Goal: Task Accomplishment & Management: Manage account settings

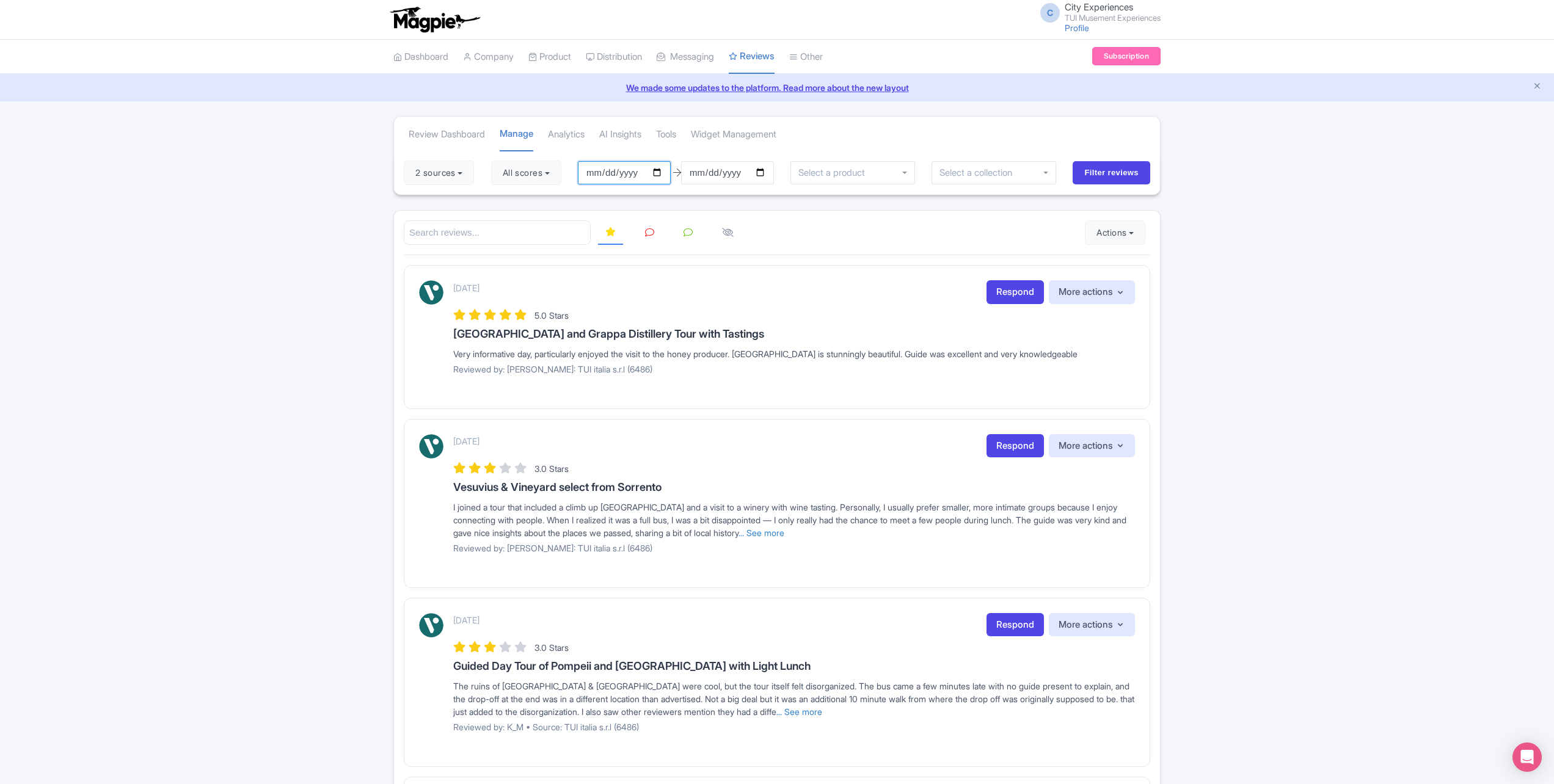
click at [661, 172] on input "[DATE]" at bounding box center [624, 173] width 93 height 23
type input "[DATE]"
click at [766, 172] on input "[DATE]" at bounding box center [727, 173] width 93 height 23
click at [1109, 174] on input "Filter reviews" at bounding box center [1112, 173] width 78 height 23
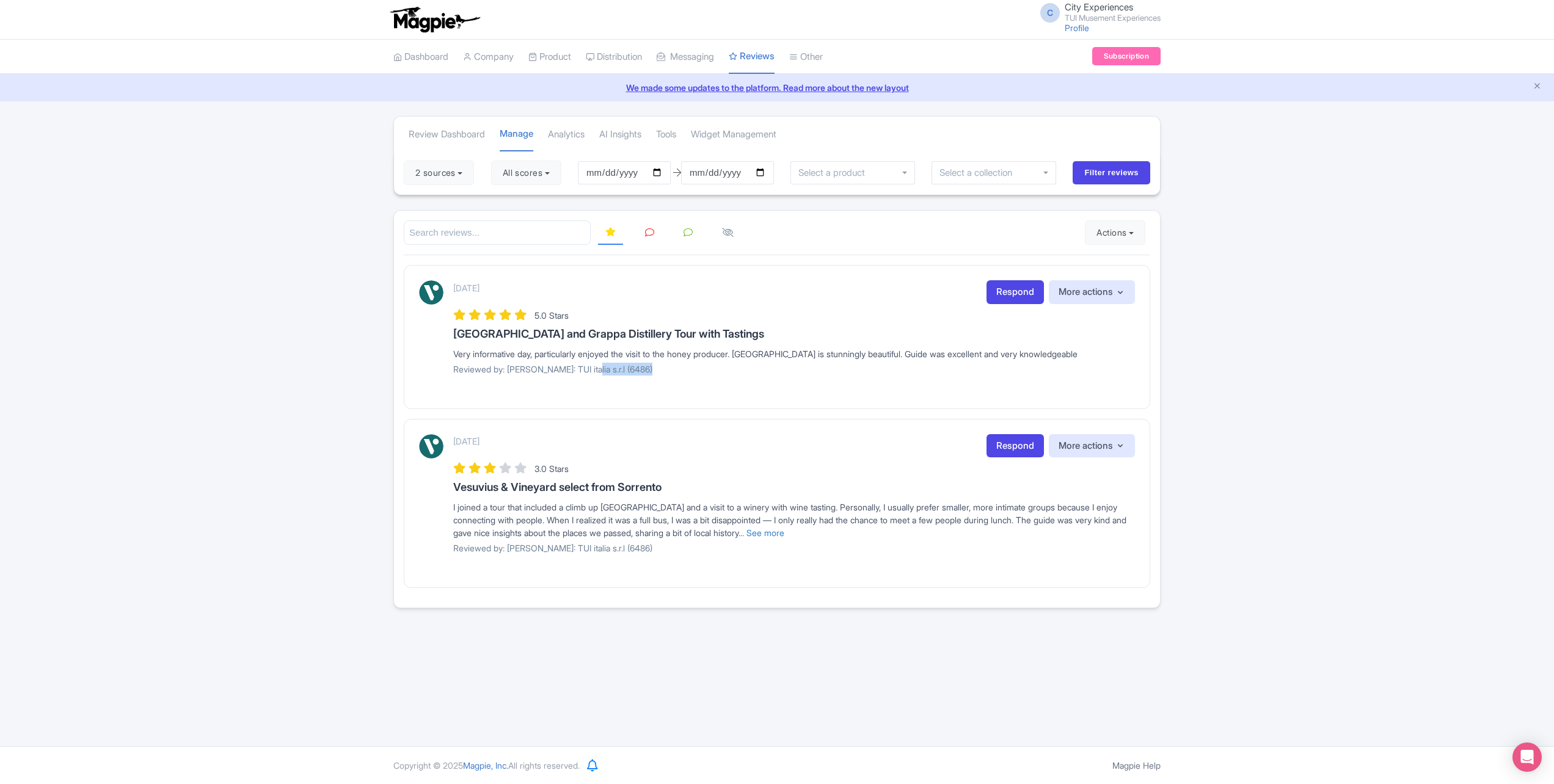
drag, startPoint x: 610, startPoint y: 370, endPoint x: 652, endPoint y: 367, distance: 42.1
click at [652, 367] on p "Reviewed by: [PERSON_NAME]: TUI italia s.r.l (6486)" at bounding box center [795, 369] width 682 height 12
click at [461, 177] on button "2 sources" at bounding box center [439, 172] width 70 height 24
click at [543, 265] on label "TUI italia s.r.l" at bounding box center [571, 262] width 56 height 16
click at [543, 263] on input "TUI italia s.r.l" at bounding box center [547, 258] width 8 height 8
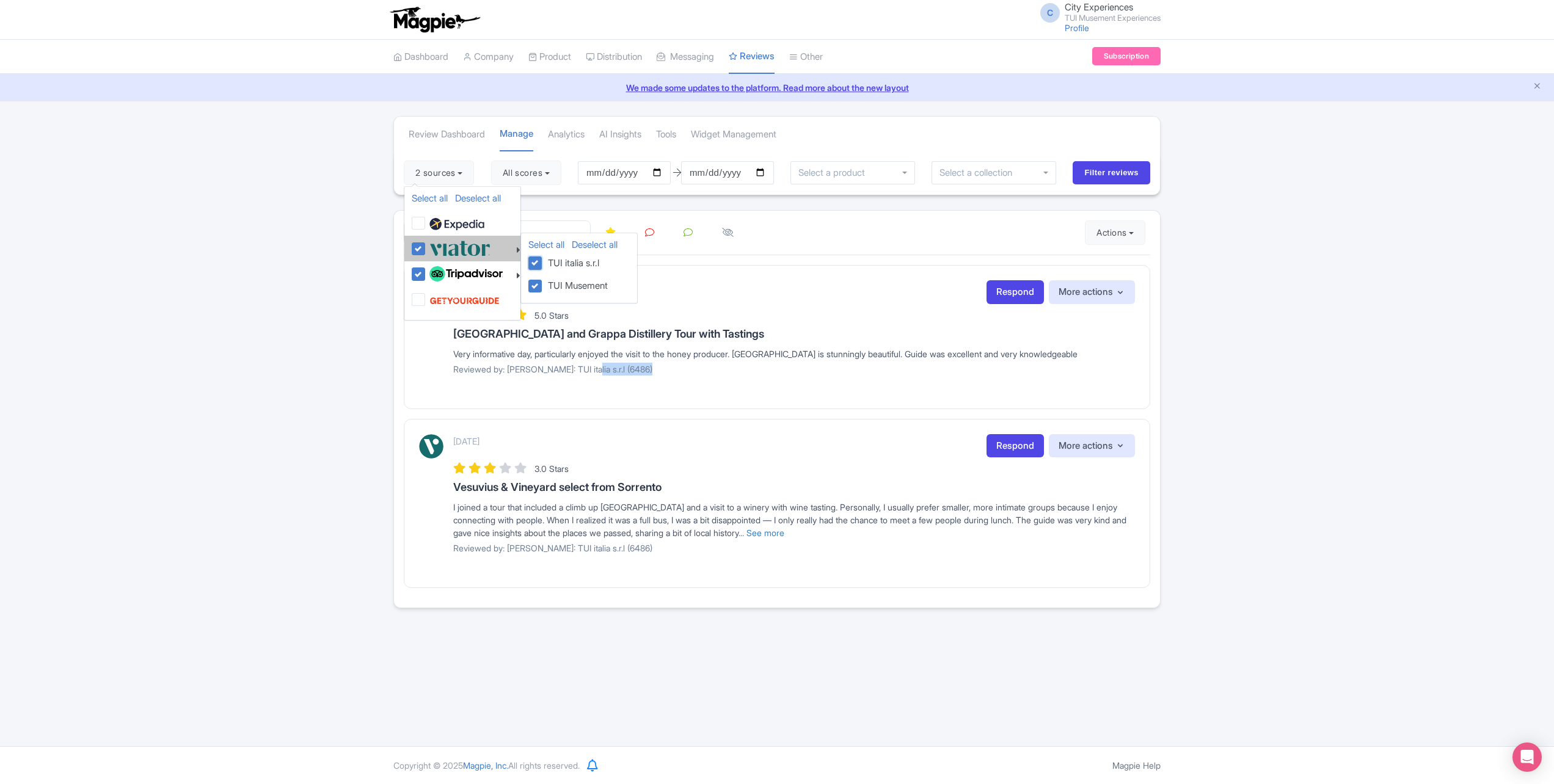
checkbox input "false"
click at [594, 270] on link "Deselect all" at bounding box center [595, 270] width 46 height 12
checkbox input "false"
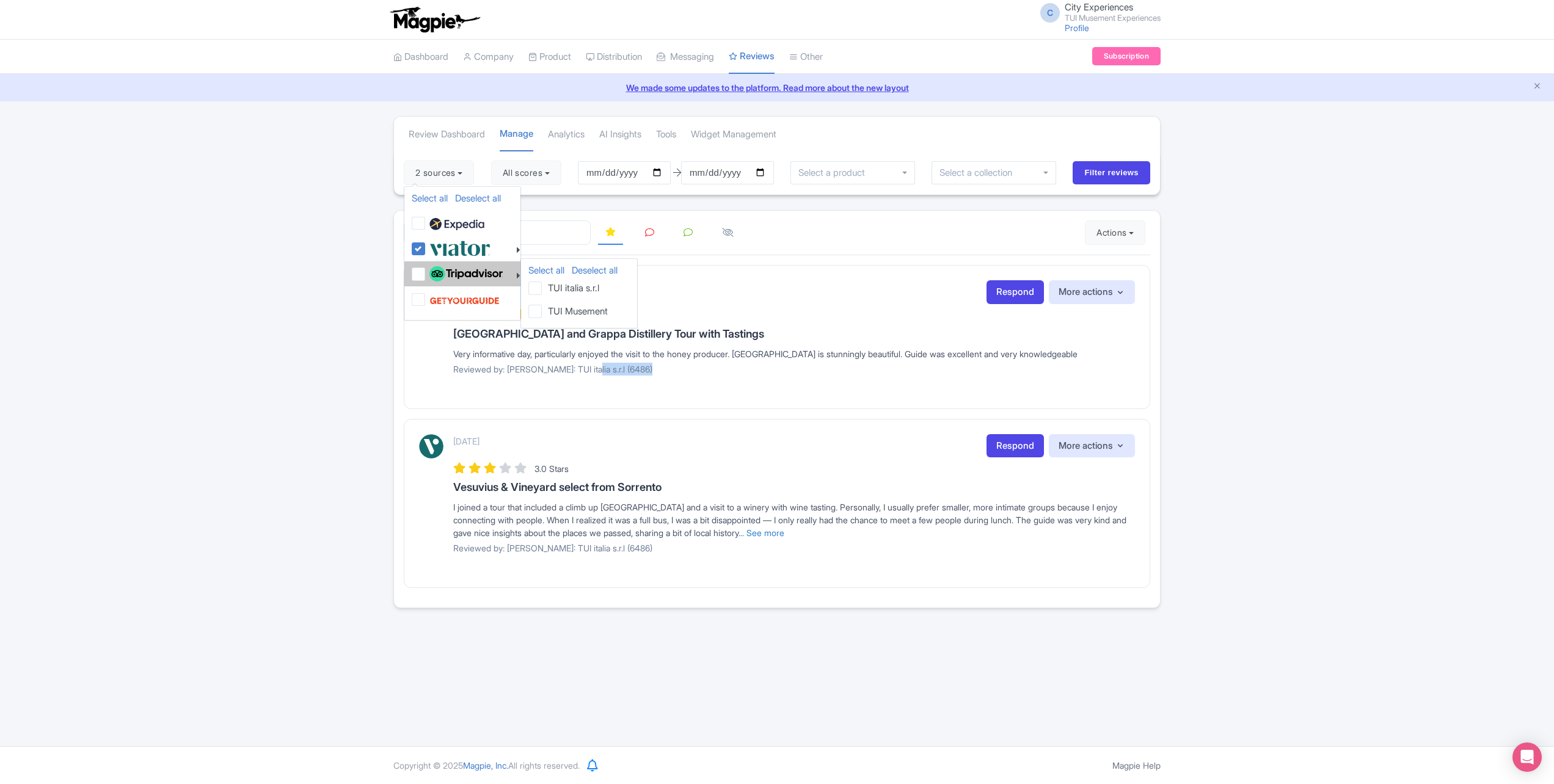
drag, startPoint x: 534, startPoint y: 289, endPoint x: 533, endPoint y: 303, distance: 14.0
click at [543, 289] on label "TUI italia s.r.l" at bounding box center [571, 288] width 56 height 16
click at [0, 0] on input "TUI italia s.r.l" at bounding box center [0, 0] width 0 height 0
click at [543, 310] on label "TUI Musement" at bounding box center [575, 310] width 65 height 16
click at [0, 0] on input "TUI Musement" at bounding box center [0, 0] width 0 height 0
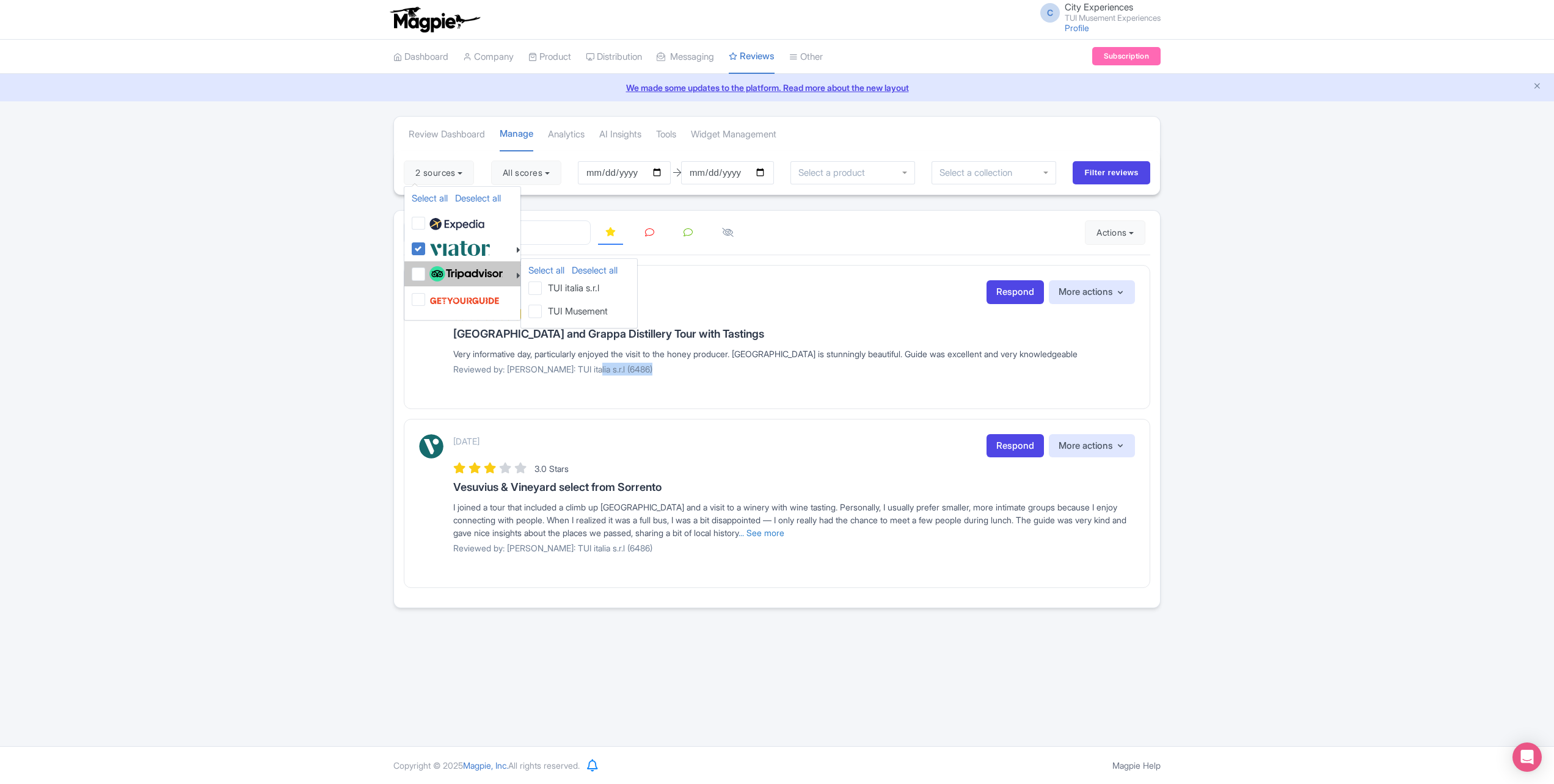
click at [543, 289] on label "TUI italia s.r.l" at bounding box center [571, 288] width 56 height 16
click at [0, 0] on input "TUI italia s.r.l" at bounding box center [0, 0] width 0 height 0
drag, startPoint x: 537, startPoint y: 314, endPoint x: 536, endPoint y: 299, distance: 15.0
click at [543, 311] on label "TUI Musement" at bounding box center [575, 310] width 65 height 16
click at [0, 0] on input "TUI Musement" at bounding box center [0, 0] width 0 height 0
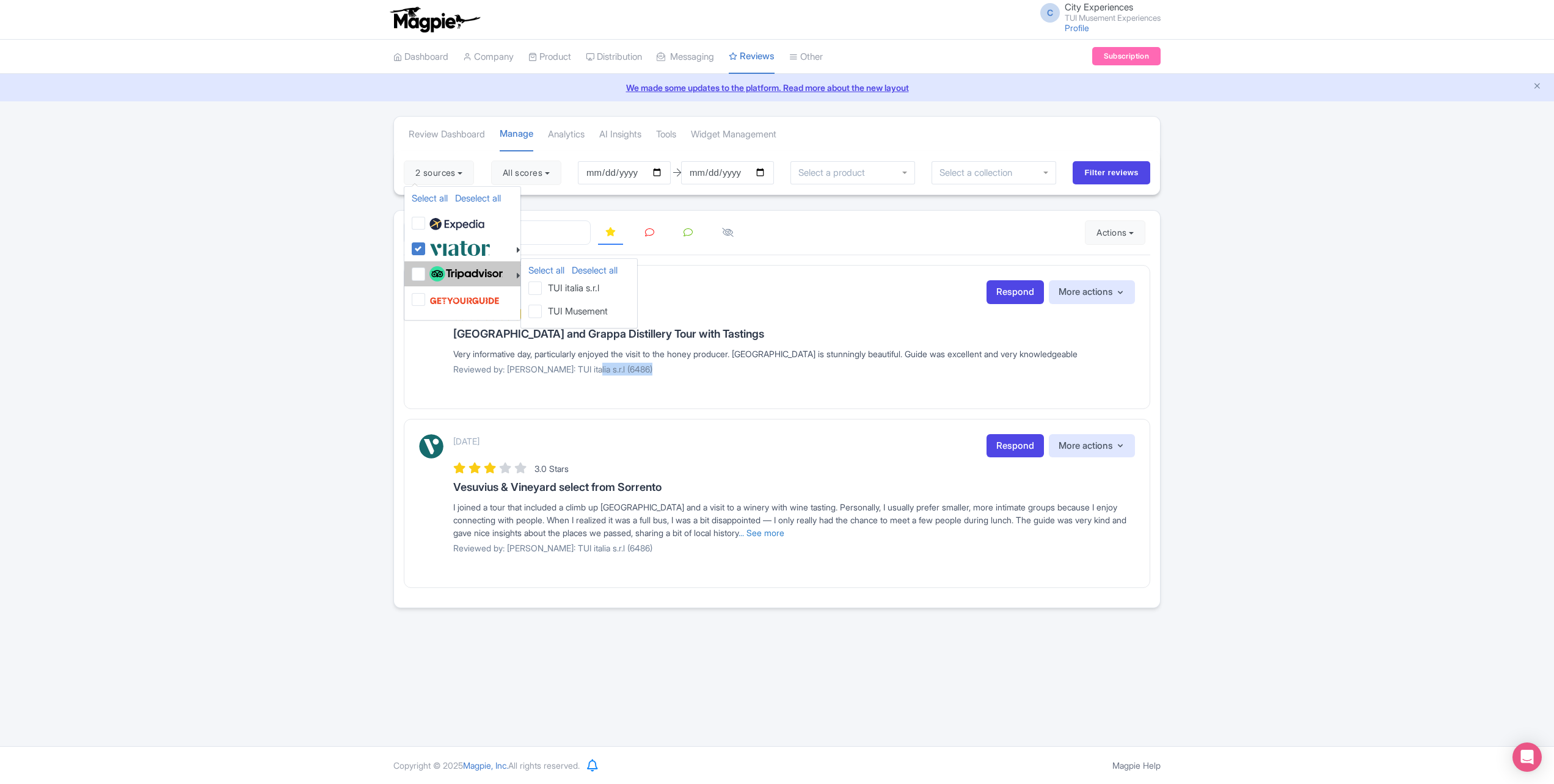
drag, startPoint x: 535, startPoint y: 294, endPoint x: 536, endPoint y: 320, distance: 26.0
click at [535, 297] on li "TUI italia s.r.l" at bounding box center [579, 289] width 116 height 23
drag, startPoint x: 536, startPoint y: 320, endPoint x: 547, endPoint y: 273, distance: 48.3
click at [536, 318] on li "TUI Musement" at bounding box center [579, 312] width 116 height 23
click at [547, 271] on link "Select all" at bounding box center [546, 270] width 36 height 12
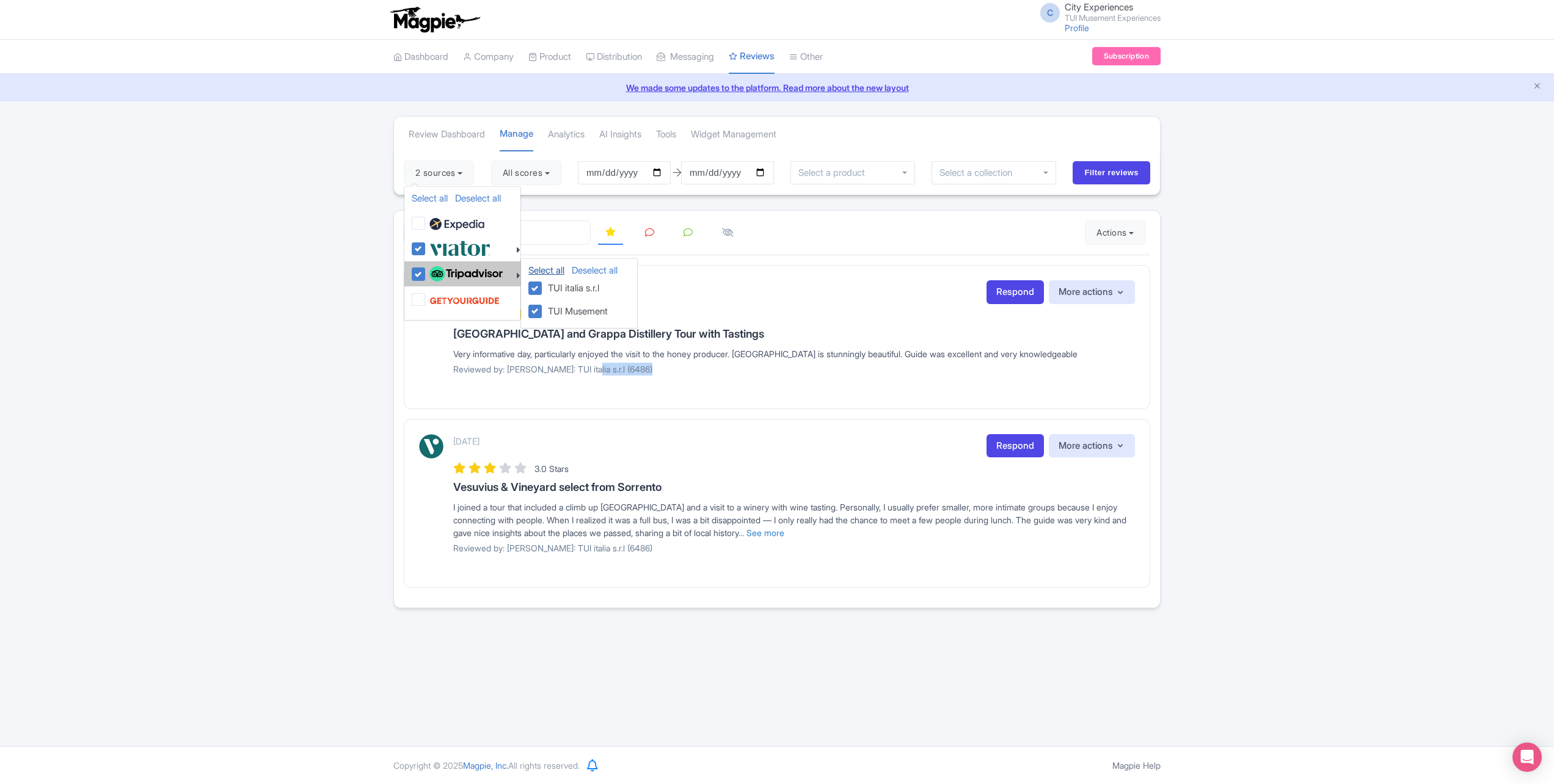
checkbox input "true"
click at [647, 278] on div "September 02, 2025 Respond More actions Hide from this page Hide from review wi…" at bounding box center [777, 337] width 746 height 143
click at [651, 234] on icon at bounding box center [650, 233] width 9 height 9
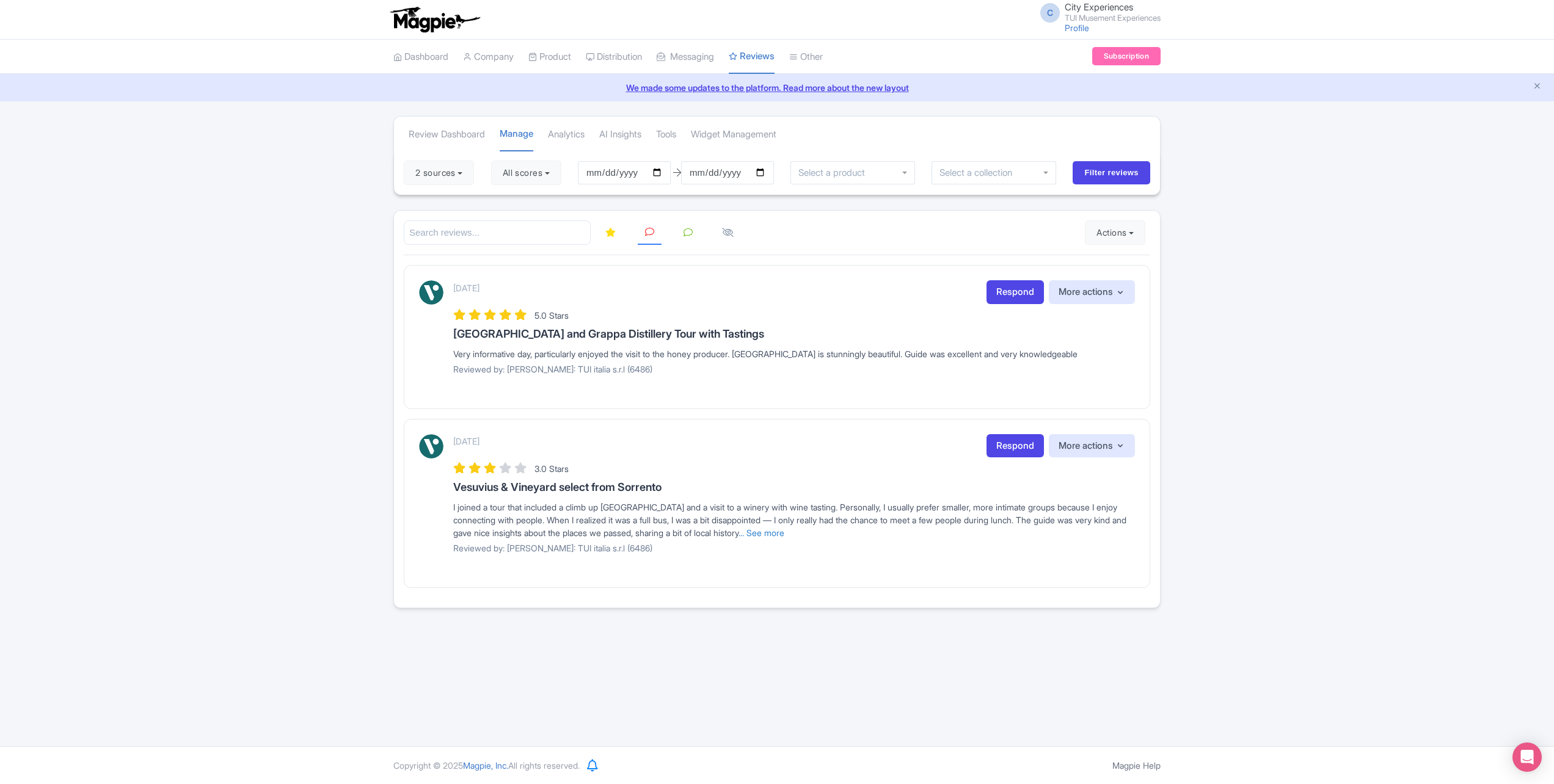
click at [689, 229] on icon at bounding box center [688, 233] width 9 height 9
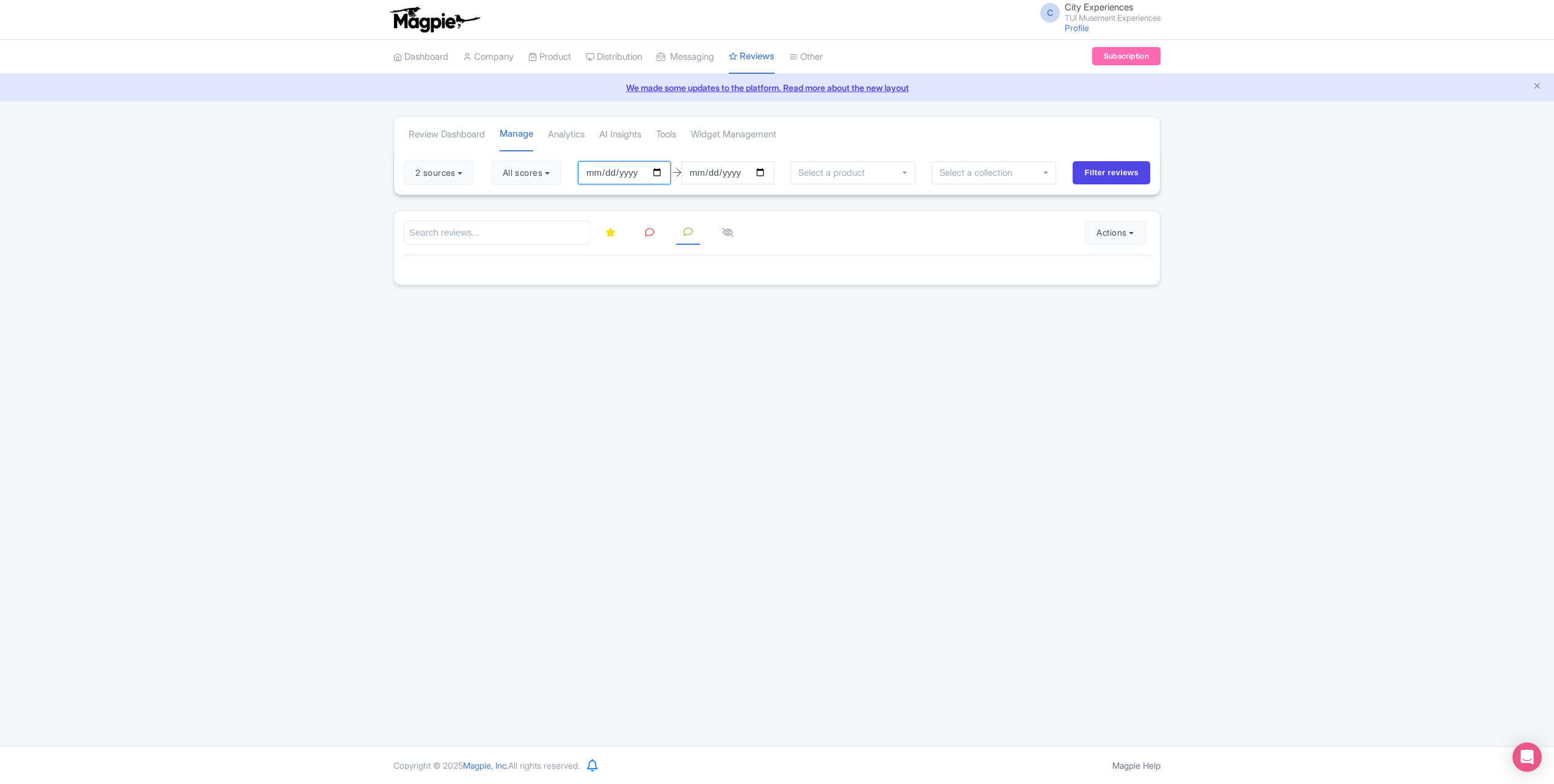
click at [664, 169] on input "2025-09-01" at bounding box center [624, 173] width 93 height 23
click at [769, 309] on div "C City Experiences TUI Musement Experiences Profile Users Settings Sign out Das…" at bounding box center [777, 373] width 1554 height 746
click at [658, 174] on input "2025-09-01" at bounding box center [624, 173] width 93 height 23
type input "2025-06-01"
click at [1107, 175] on input "Filter reviews" at bounding box center [1112, 173] width 78 height 23
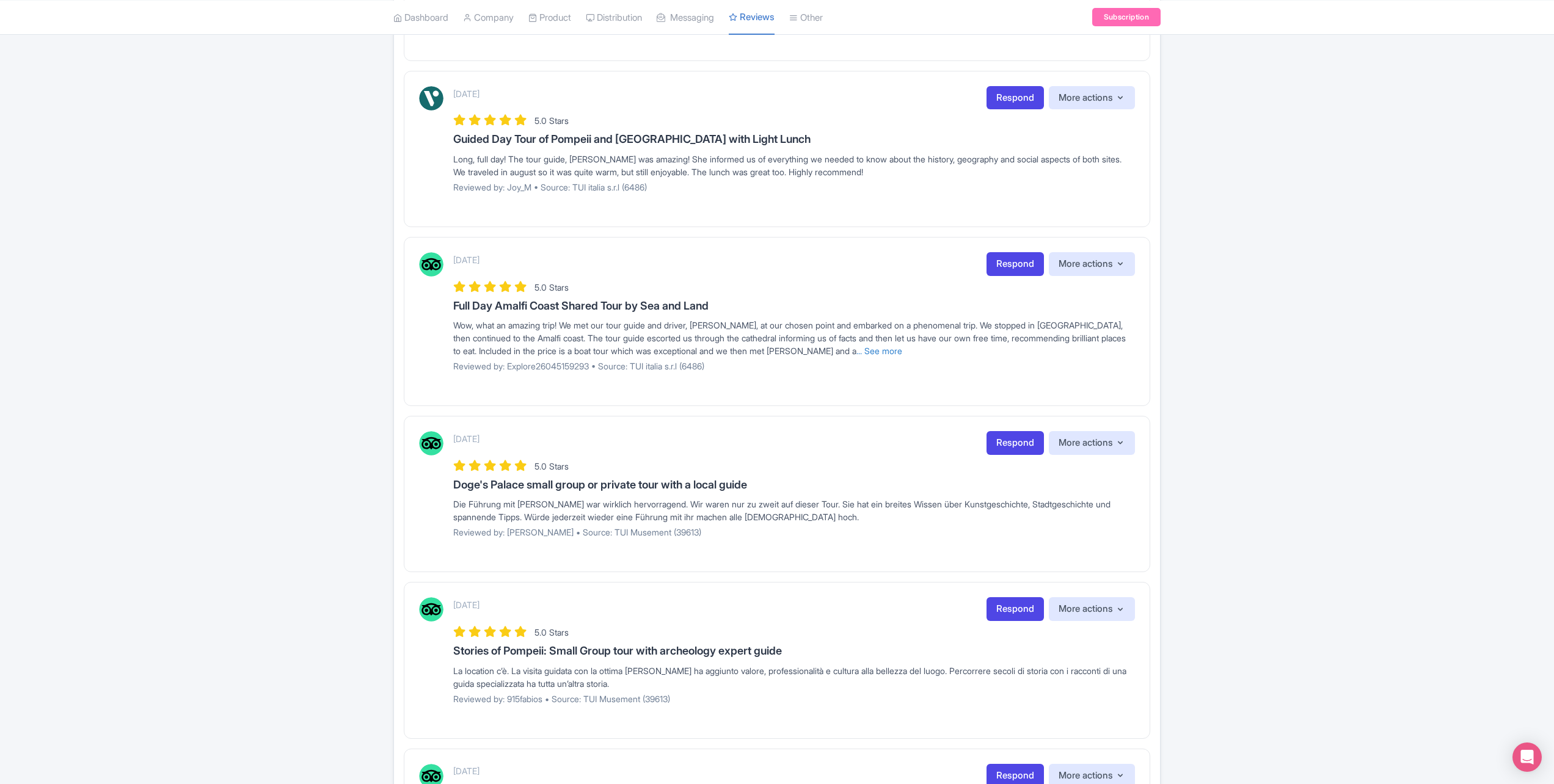
scroll to position [733, 0]
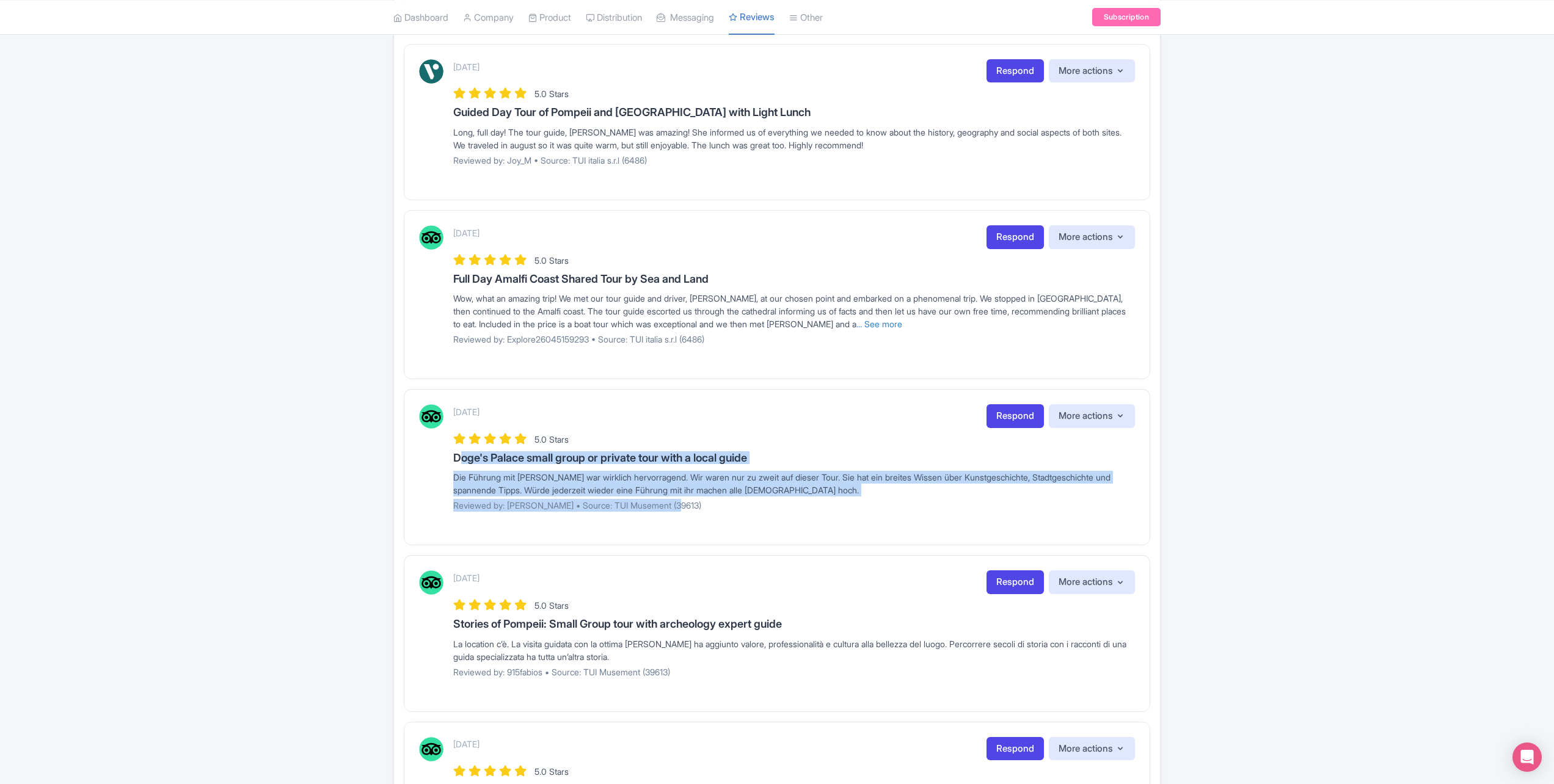
drag, startPoint x: 458, startPoint y: 460, endPoint x: 687, endPoint y: 511, distance: 234.6
click at [692, 507] on div "August 22, 2025 Respond More actions Hide from this page Hide from review widge…" at bounding box center [795, 462] width 682 height 116
drag, startPoint x: 495, startPoint y: 415, endPoint x: 450, endPoint y: 408, distance: 45.5
click at [450, 408] on div "August 22, 2025 Respond More actions Hide from this page Hide from review widge…" at bounding box center [777, 462] width 716 height 116
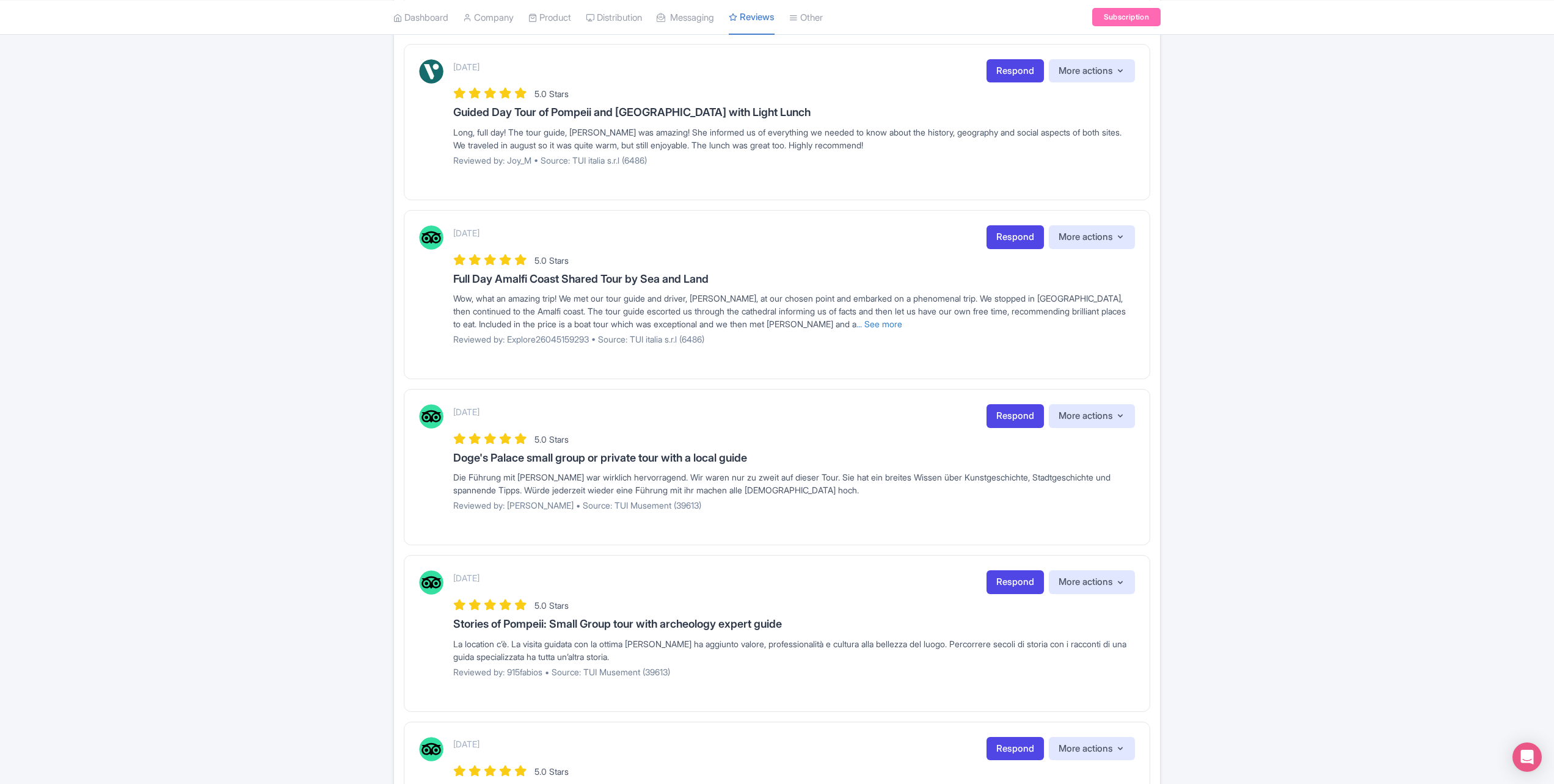
drag, startPoint x: 760, startPoint y: 529, endPoint x: 826, endPoint y: 524, distance: 66.2
click at [761, 530] on div "August 22, 2025 Respond More actions Hide from this page Hide from review widge…" at bounding box center [777, 467] width 746 height 156
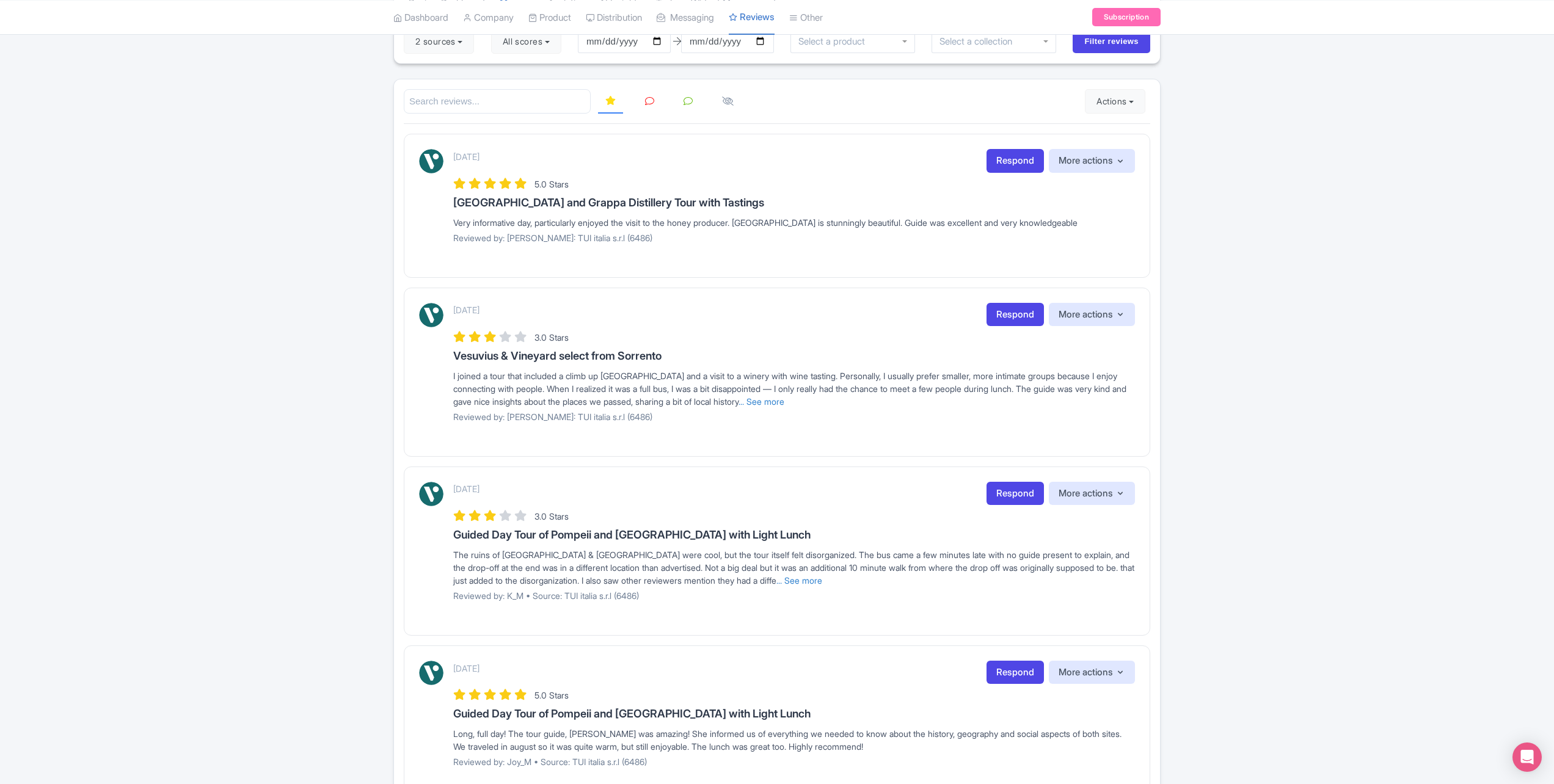
scroll to position [0, 0]
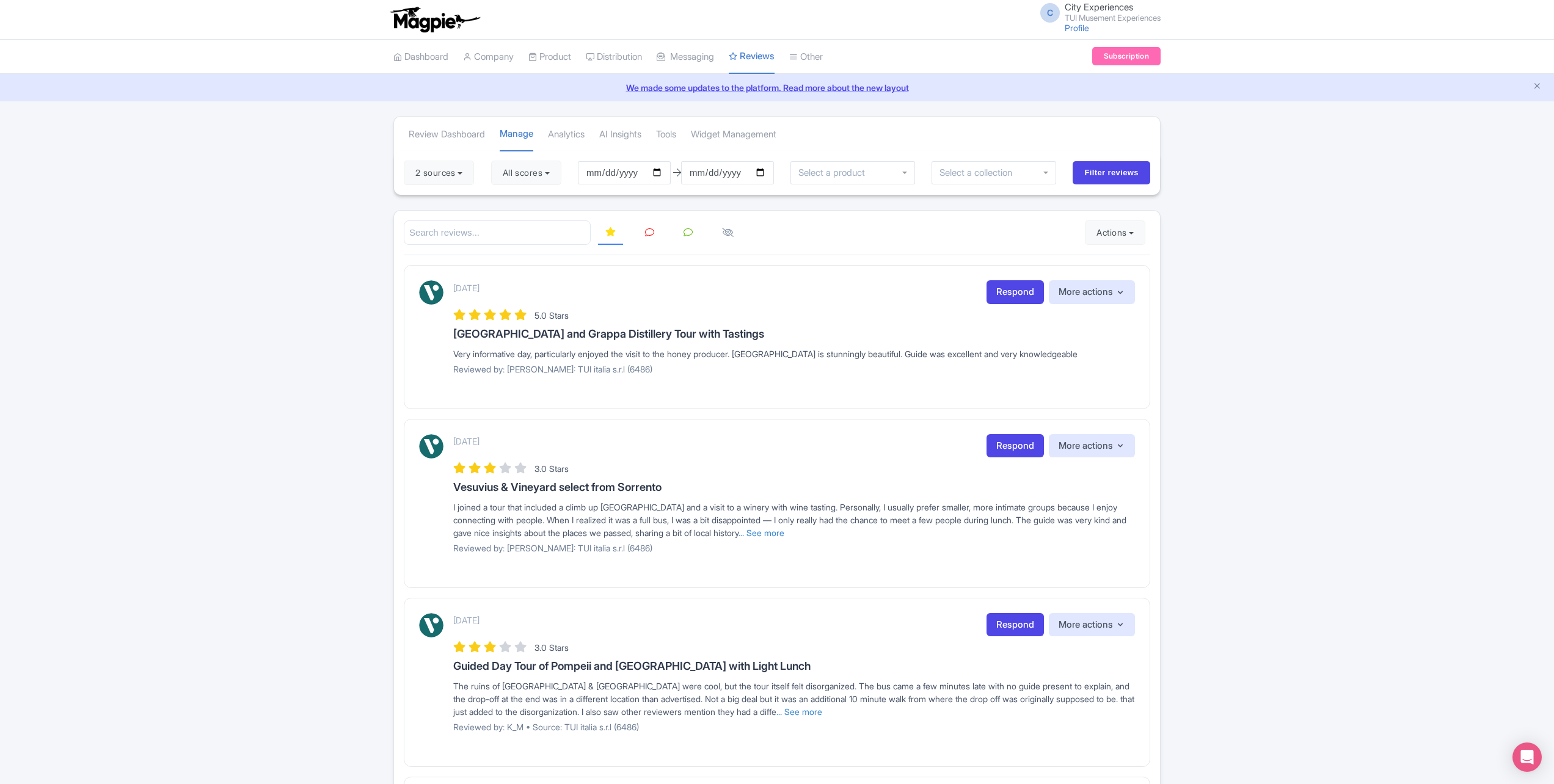
click at [686, 233] on icon at bounding box center [688, 233] width 9 height 9
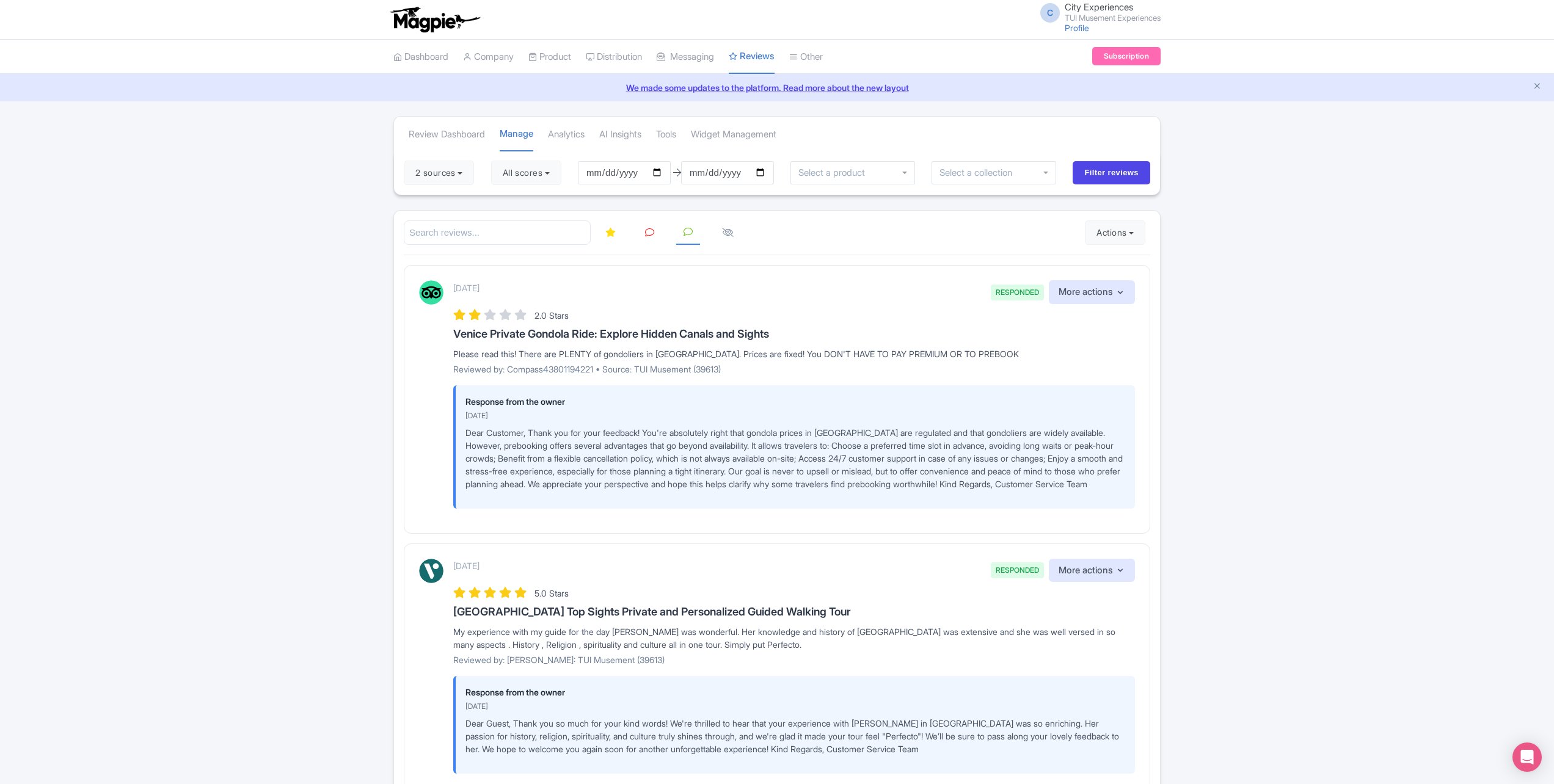
click at [644, 232] on link at bounding box center [650, 233] width 24 height 24
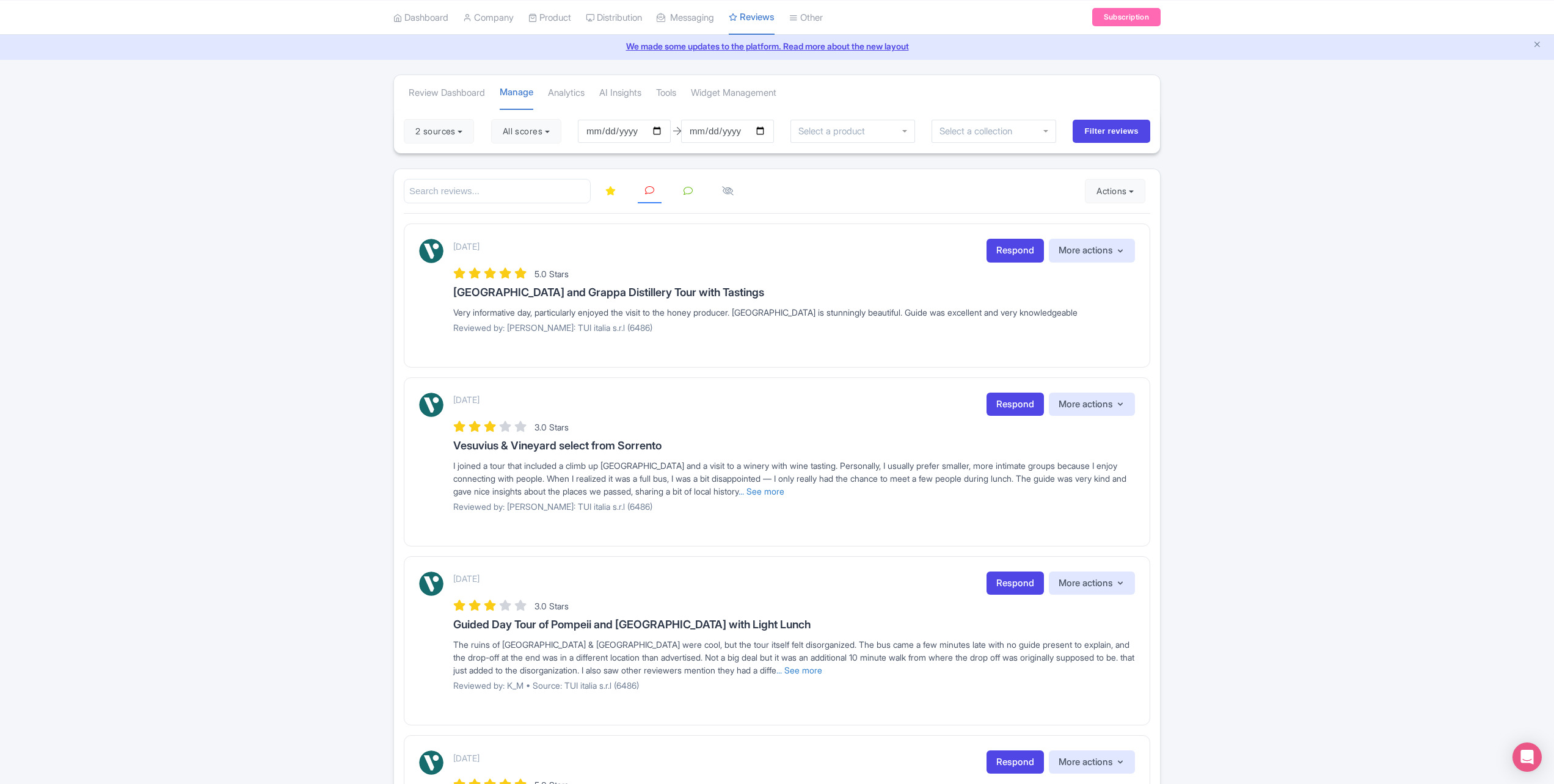
scroll to position [61, 0]
